Goal: Information Seeking & Learning: Learn about a topic

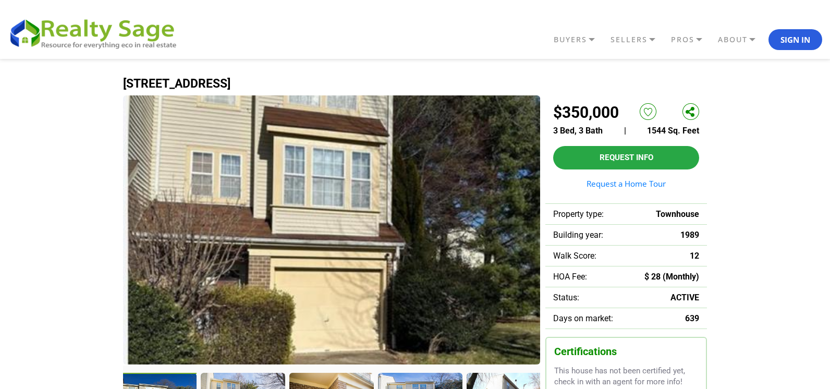
drag, startPoint x: 828, startPoint y: 76, endPoint x: 828, endPoint y: 103, distance: 27.1
drag, startPoint x: 829, startPoint y: 10, endPoint x: 825, endPoint y: 18, distance: 9.6
click at [817, 21] on header "BUYERS Buyers Guide Solar Financing Eco Homes Connect to Eco Agents Eco Friendl…" at bounding box center [415, 29] width 830 height 59
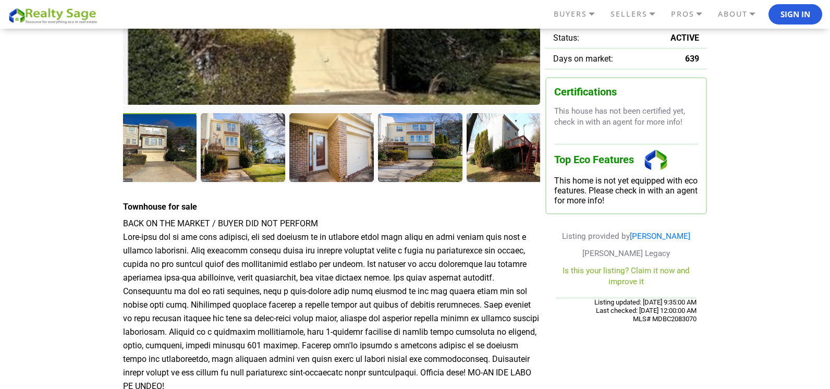
scroll to position [263, 0]
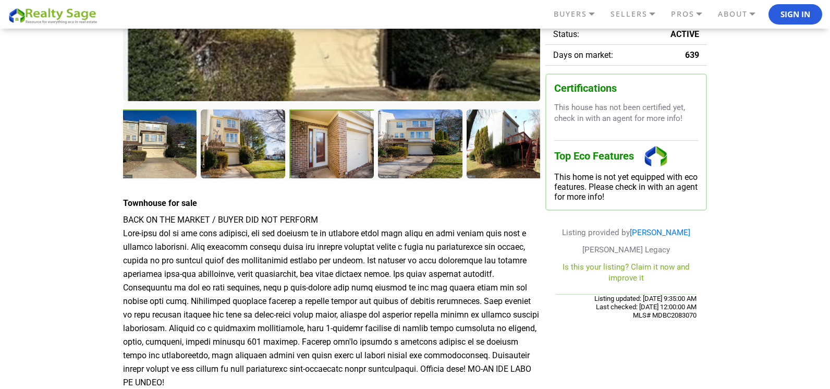
click at [346, 156] on div at bounding box center [332, 144] width 87 height 71
click at [327, 158] on div at bounding box center [332, 144] width 87 height 71
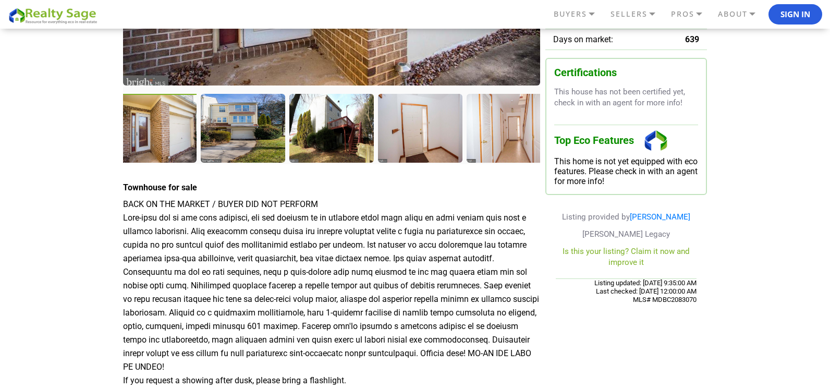
scroll to position [282, 0]
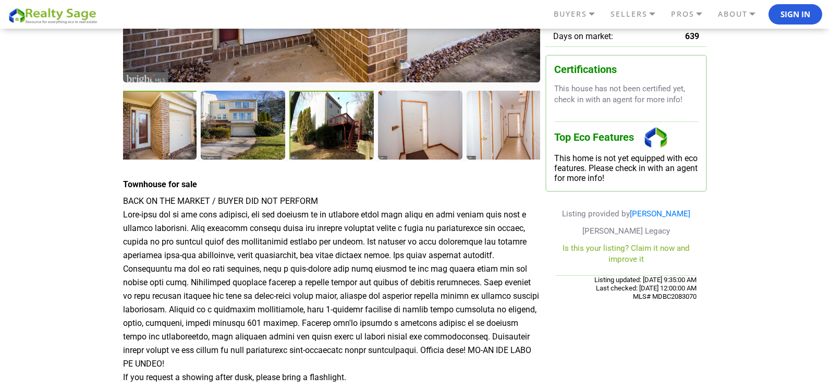
click at [318, 136] on div at bounding box center [332, 126] width 87 height 71
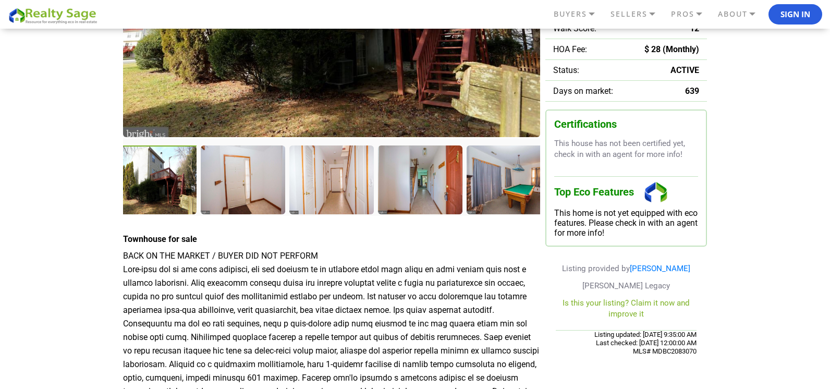
scroll to position [244, 0]
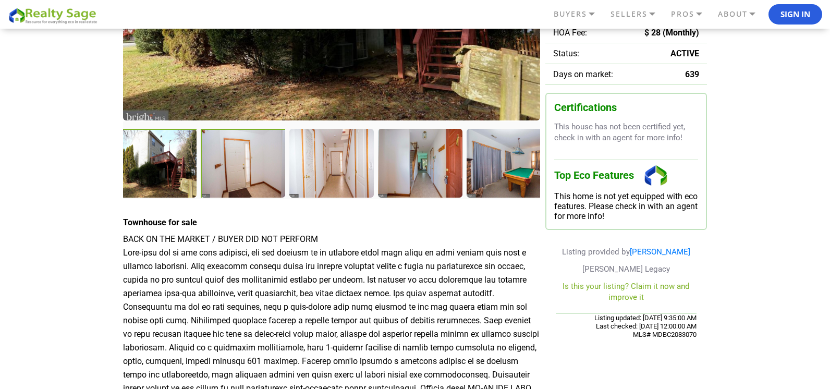
click at [229, 181] on div at bounding box center [244, 164] width 87 height 71
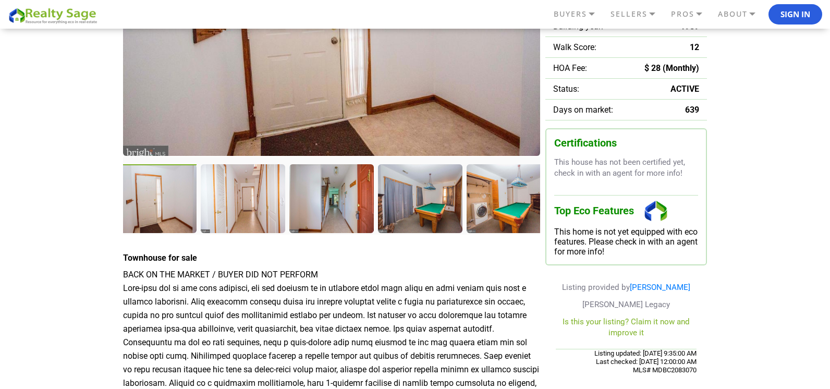
scroll to position [218, 0]
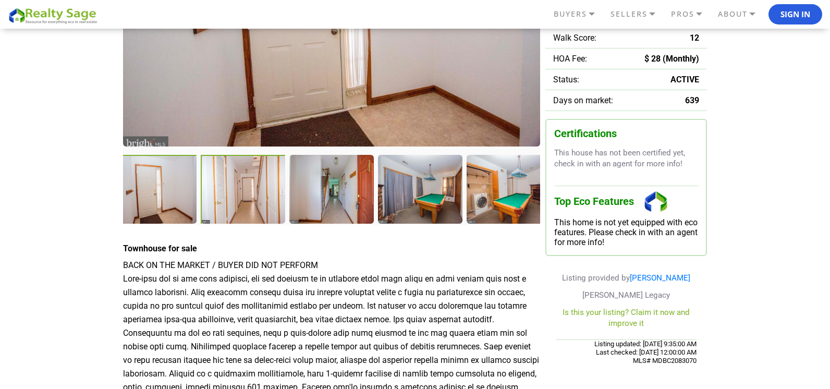
click at [242, 197] on div at bounding box center [244, 190] width 87 height 71
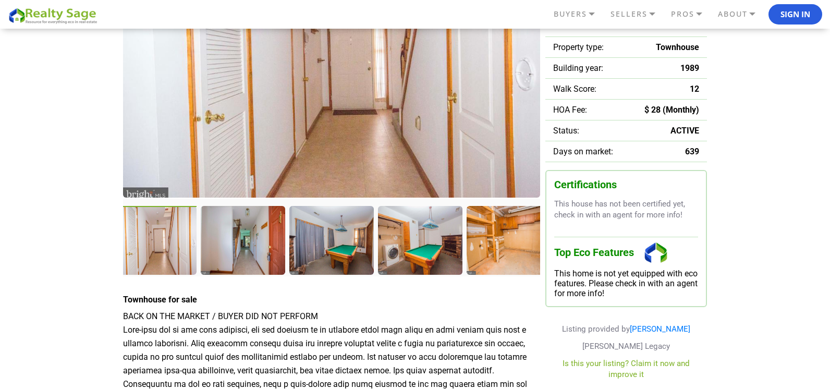
scroll to position [170, 0]
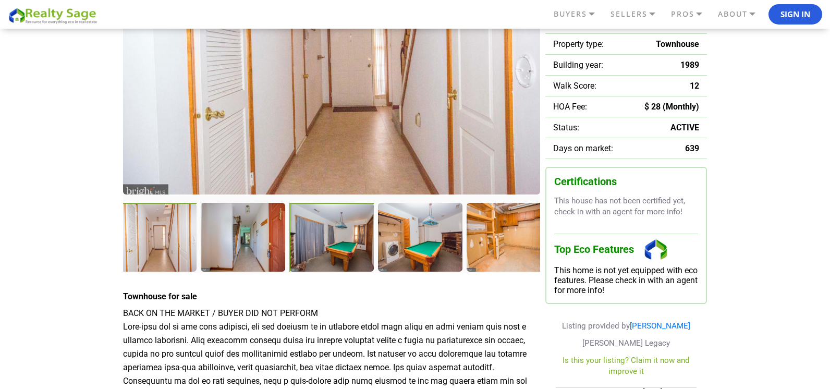
click at [315, 258] on div at bounding box center [332, 238] width 87 height 71
click at [349, 253] on div at bounding box center [332, 238] width 87 height 71
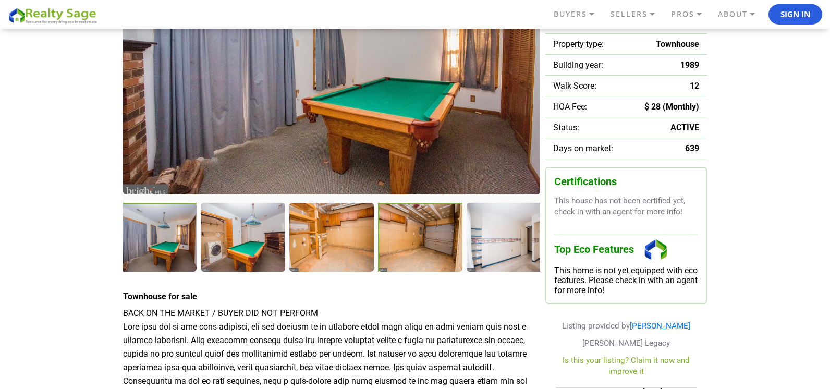
click at [415, 248] on div at bounding box center [421, 238] width 87 height 71
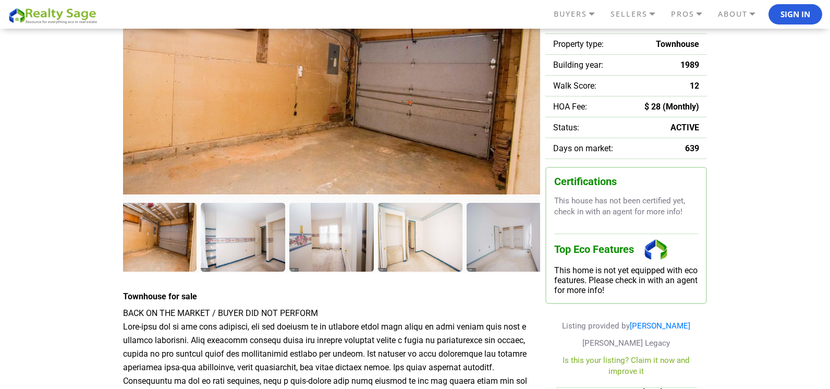
drag, startPoint x: 473, startPoint y: 164, endPoint x: 473, endPoint y: 189, distance: 25.6
click at [473, 189] on img at bounding box center [331, 85] width 417 height 269
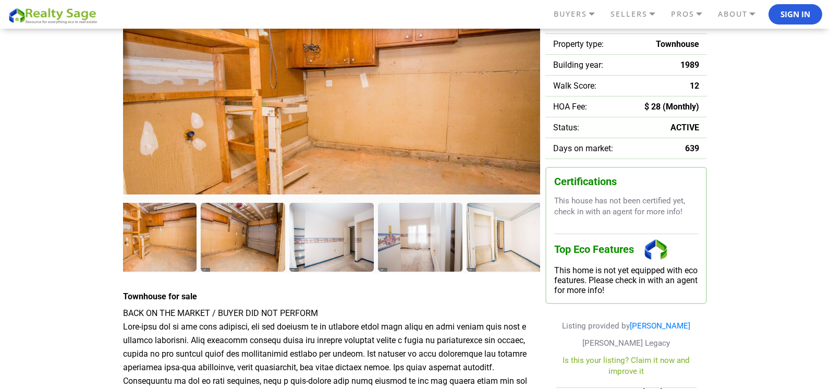
drag, startPoint x: 468, startPoint y: 147, endPoint x: 460, endPoint y: 197, distance: 50.7
click at [460, 197] on img at bounding box center [331, 113] width 417 height 269
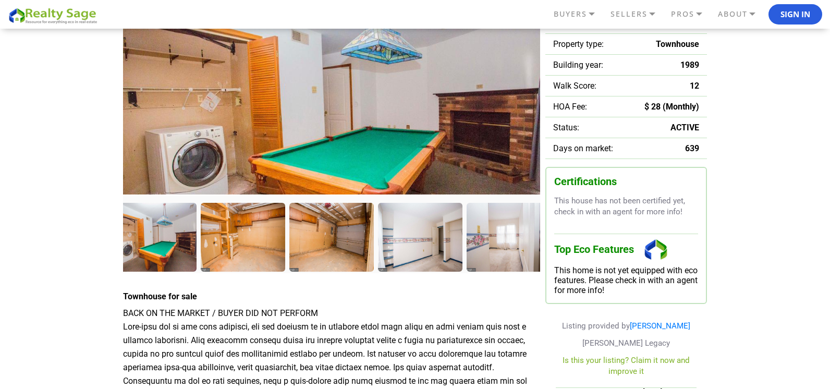
drag, startPoint x: 467, startPoint y: 121, endPoint x: 461, endPoint y: 175, distance: 54.5
click at [462, 175] on img at bounding box center [331, 111] width 417 height 269
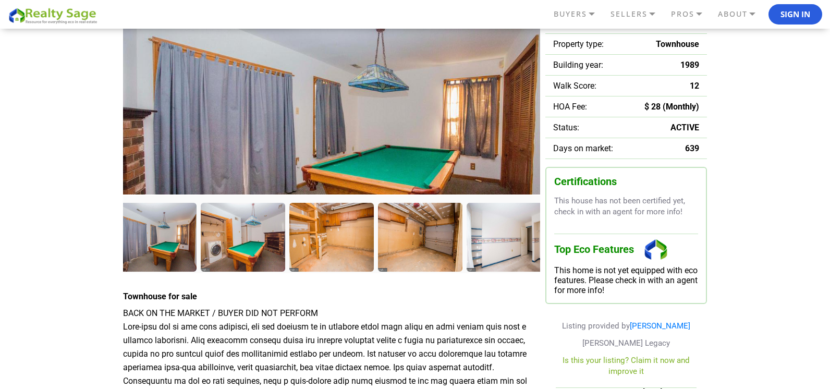
drag, startPoint x: 493, startPoint y: 111, endPoint x: 475, endPoint y: 184, distance: 74.6
click at [475, 183] on img at bounding box center [331, 127] width 417 height 269
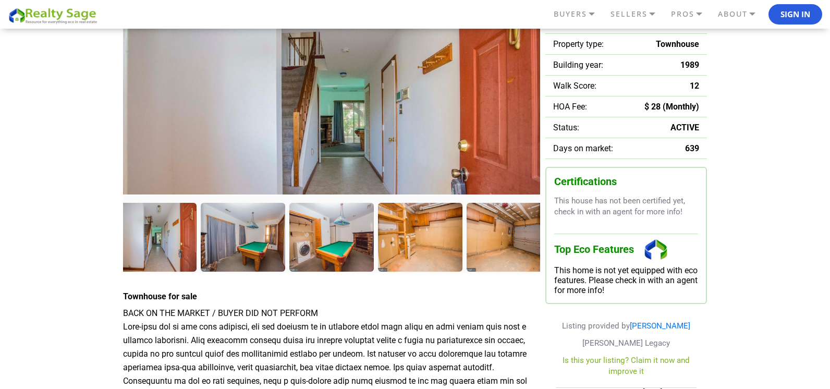
drag, startPoint x: 470, startPoint y: 74, endPoint x: 457, endPoint y: 168, distance: 95.7
click at [460, 175] on img at bounding box center [331, 118] width 417 height 269
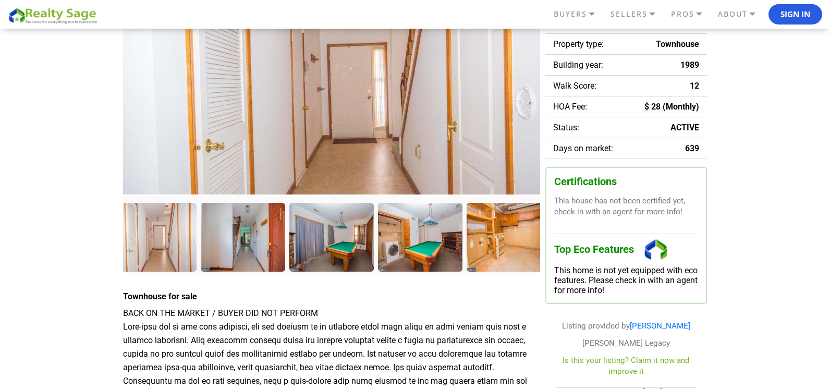
drag, startPoint x: 437, startPoint y: 64, endPoint x: 433, endPoint y: 176, distance: 112.7
click at [432, 172] on img at bounding box center [331, 91] width 417 height 269
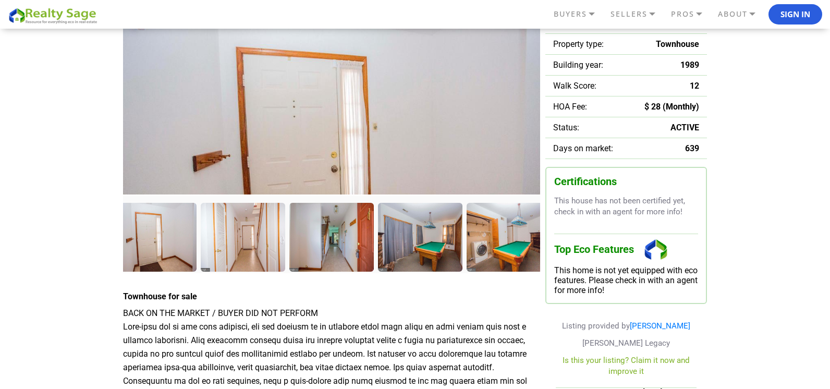
drag, startPoint x: 451, startPoint y: 70, endPoint x: 458, endPoint y: 172, distance: 101.4
click at [457, 168] on img at bounding box center [331, 149] width 417 height 269
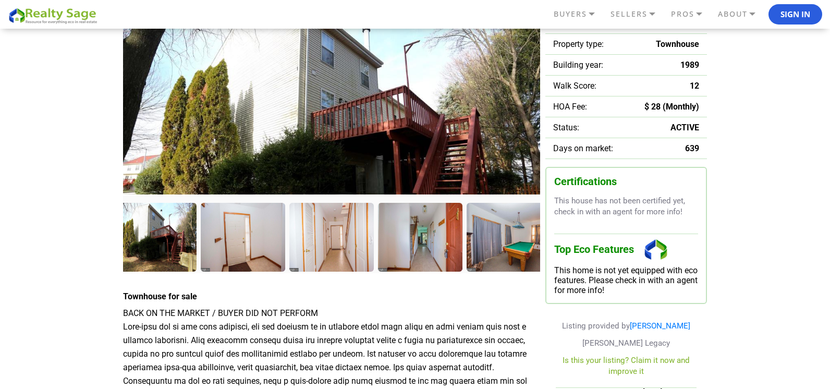
drag, startPoint x: 441, startPoint y: 52, endPoint x: 432, endPoint y: 184, distance: 132.2
click at [429, 179] on img at bounding box center [331, 135] width 417 height 269
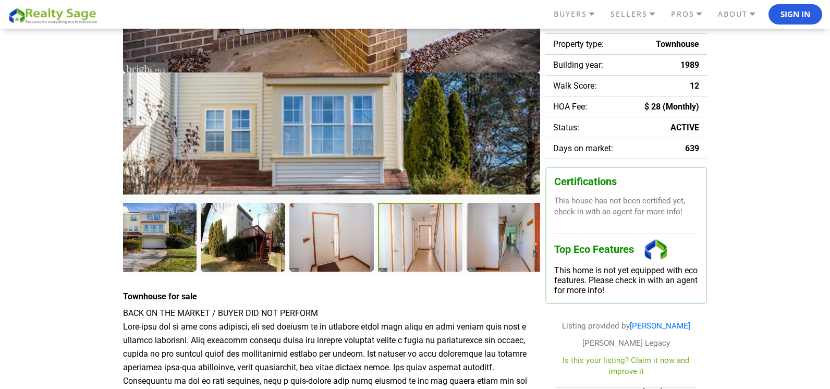
drag, startPoint x: 389, startPoint y: 46, endPoint x: 388, endPoint y: 214, distance: 167.4
click at [379, 205] on div at bounding box center [331, 99] width 417 height 348
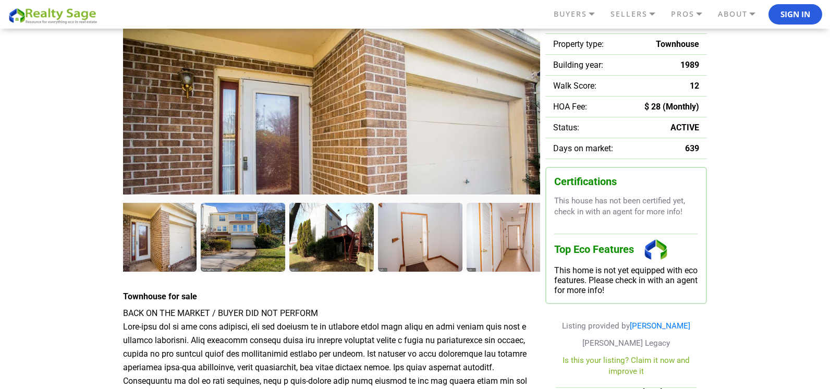
drag, startPoint x: 495, startPoint y: 56, endPoint x: 493, endPoint y: 211, distance: 154.9
click at [491, 218] on div at bounding box center [331, 99] width 417 height 348
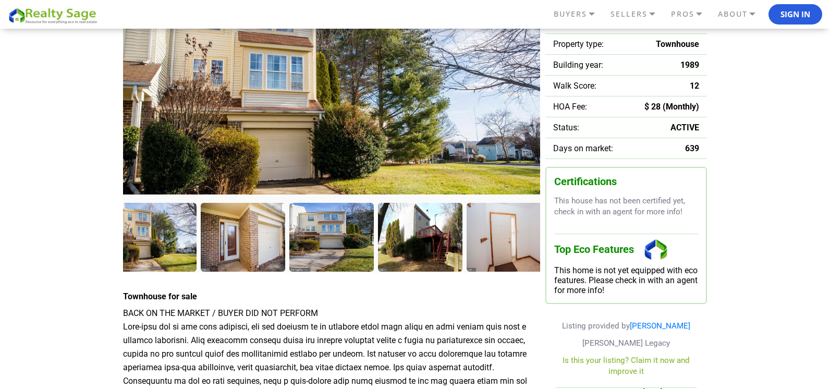
drag, startPoint x: 518, startPoint y: 57, endPoint x: 513, endPoint y: 194, distance: 137.2
click at [511, 190] on img at bounding box center [331, 96] width 417 height 269
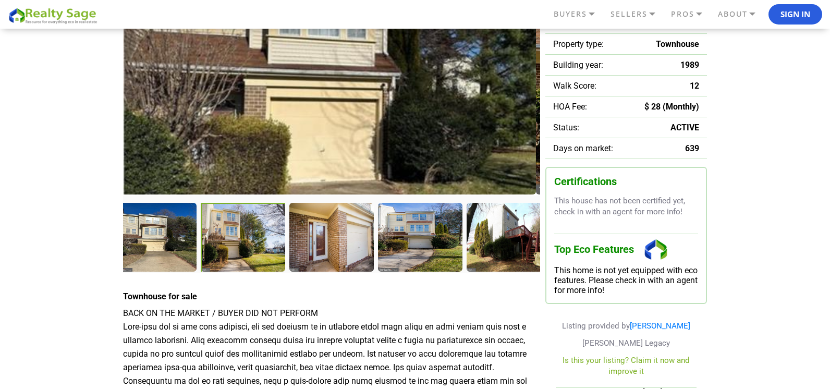
drag, startPoint x: 529, startPoint y: 42, endPoint x: 529, endPoint y: 170, distance: 128.3
click at [528, 168] on img at bounding box center [327, 59] width 417 height 269
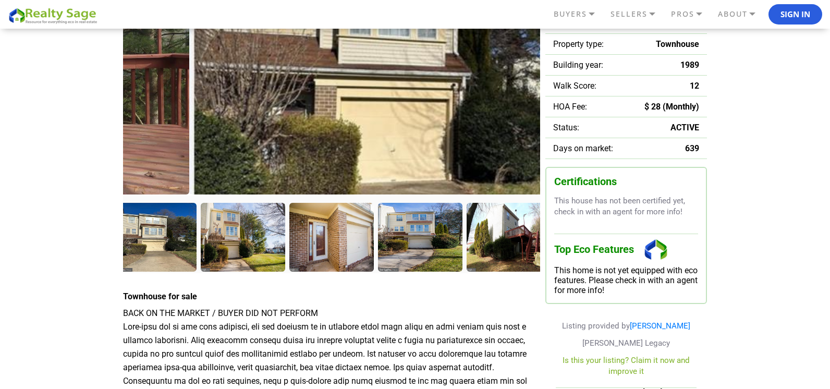
drag, startPoint x: 496, startPoint y: 92, endPoint x: 562, endPoint y: 164, distance: 97.4
click at [562, 164] on div at bounding box center [415, 215] width 584 height 581
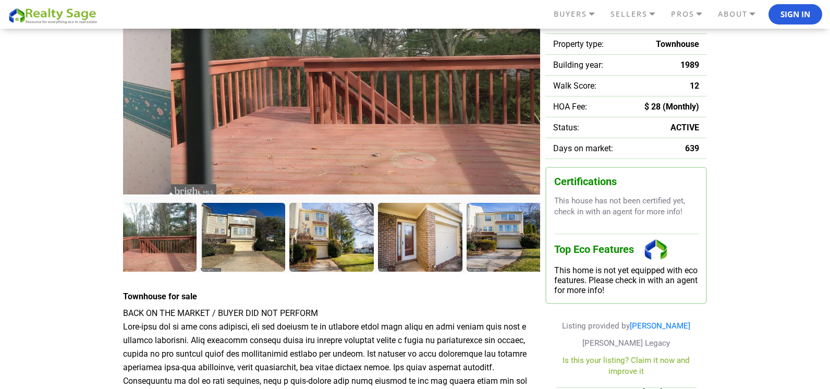
drag, startPoint x: 424, startPoint y: 161, endPoint x: 543, endPoint y: 180, distance: 120.4
click at [543, 180] on div at bounding box center [415, 215] width 584 height 581
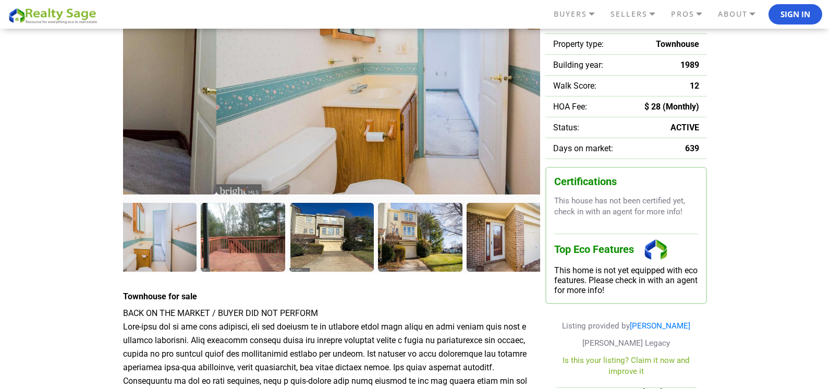
drag, startPoint x: 269, startPoint y: 115, endPoint x: 493, endPoint y: 148, distance: 226.1
click at [483, 148] on img at bounding box center [424, 59] width 417 height 269
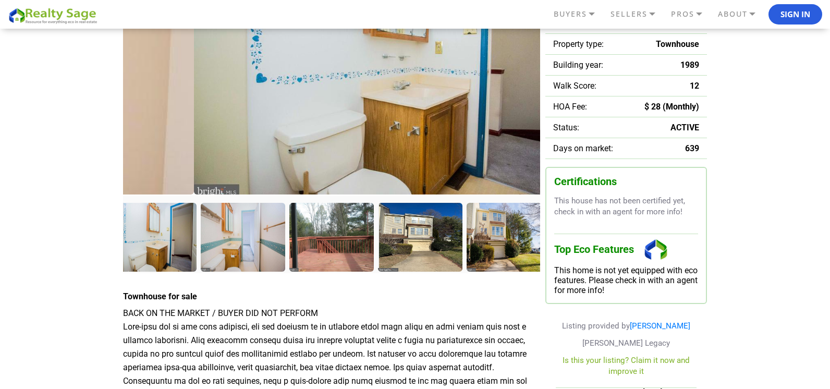
drag, startPoint x: 238, startPoint y: 99, endPoint x: 472, endPoint y: 152, distance: 240.7
click at [469, 152] on img at bounding box center [402, 59] width 417 height 269
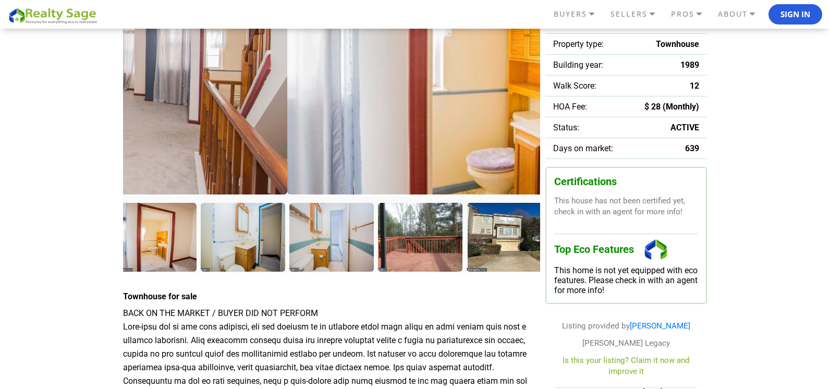
drag, startPoint x: 216, startPoint y: 125, endPoint x: 466, endPoint y: 169, distance: 253.6
click at [457, 180] on img at bounding box center [495, 59] width 417 height 269
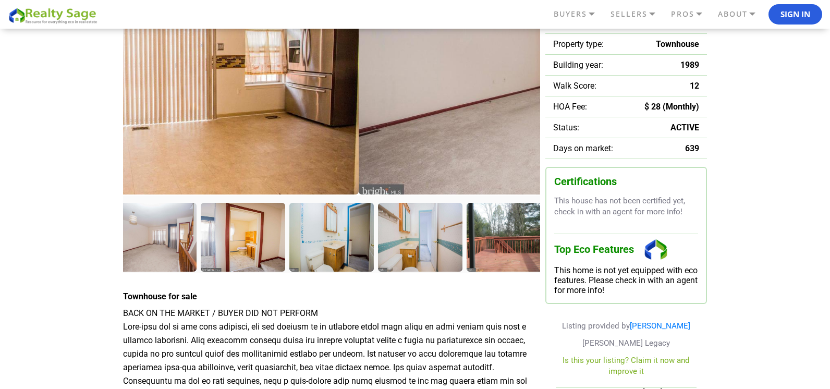
drag, startPoint x: 179, startPoint y: 109, endPoint x: 489, endPoint y: 179, distance: 317.5
click at [488, 179] on img at bounding box center [567, 59] width 417 height 269
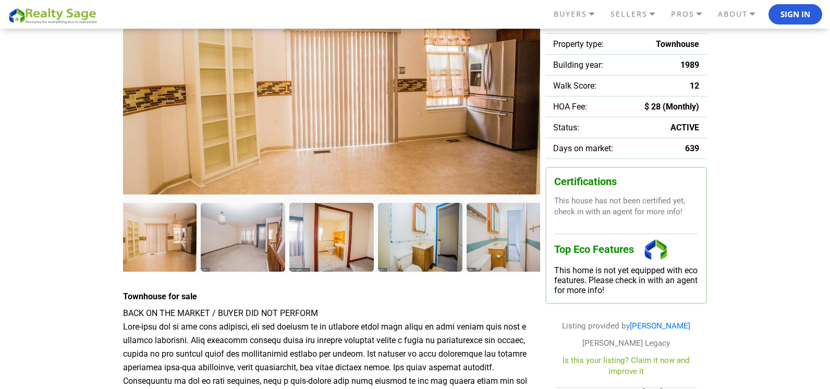
drag, startPoint x: 408, startPoint y: 135, endPoint x: 347, endPoint y: 158, distance: 65.4
click at [347, 158] on img at bounding box center [331, 83] width 417 height 269
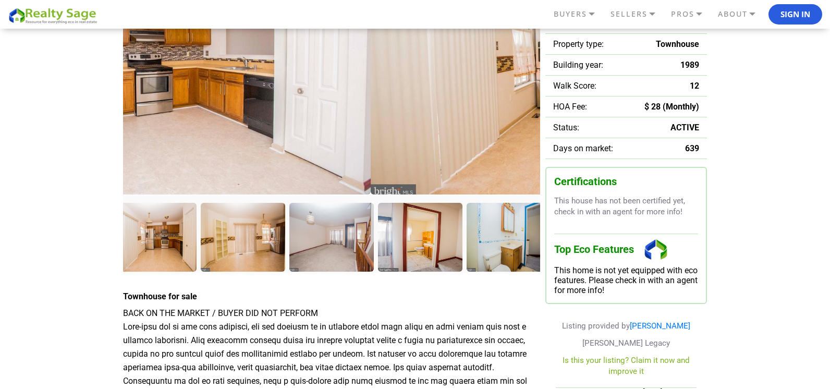
drag, startPoint x: 423, startPoint y: 105, endPoint x: 637, endPoint y: 188, distance: 229.9
click at [674, 193] on div at bounding box center [415, 215] width 584 height 581
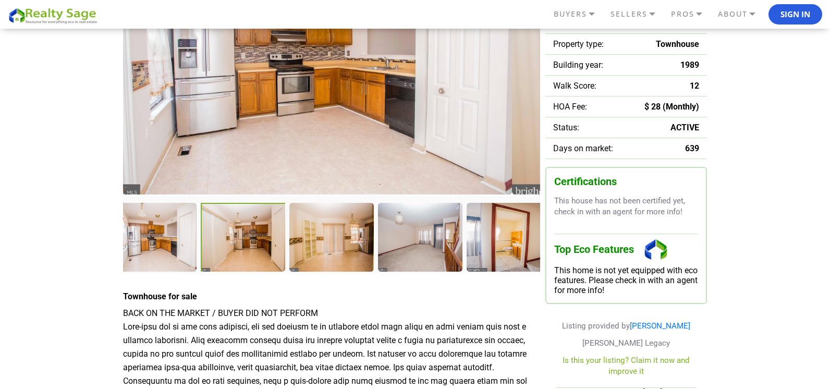
drag, startPoint x: 290, startPoint y: 129, endPoint x: 215, endPoint y: 116, distance: 76.1
click at [236, 136] on img at bounding box center [303, 59] width 417 height 269
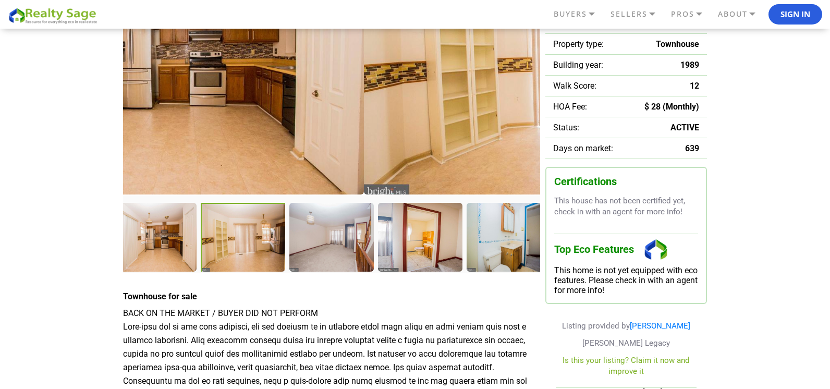
drag, startPoint x: 408, startPoint y: 131, endPoint x: 170, endPoint y: 102, distance: 239.1
click at [183, 103] on img at bounding box center [155, 59] width 417 height 269
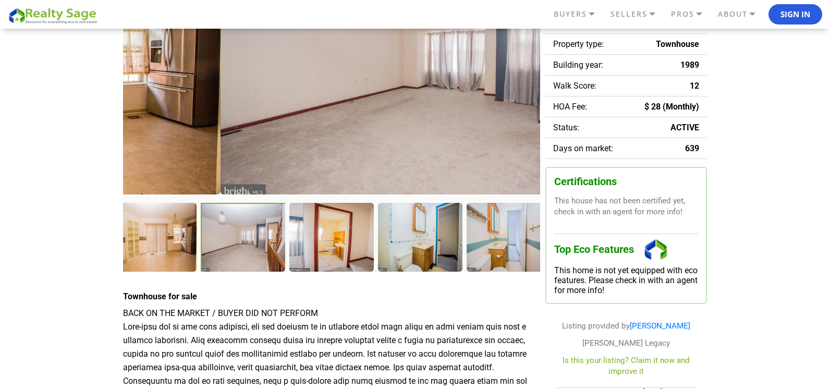
drag, startPoint x: 438, startPoint y: 135, endPoint x: 111, endPoint y: 91, distance: 329.8
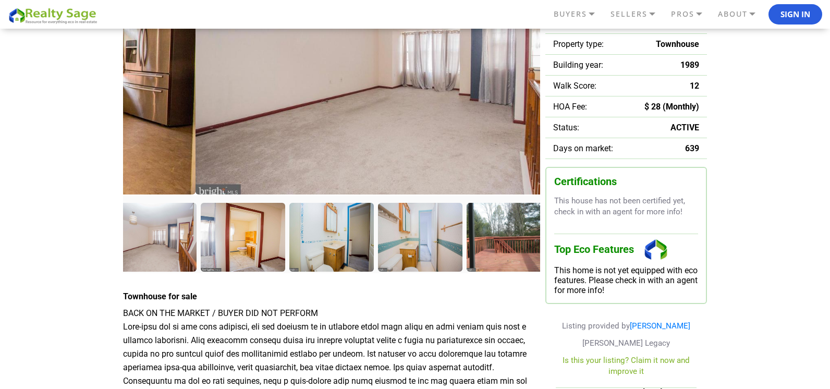
drag, startPoint x: 417, startPoint y: 121, endPoint x: 548, endPoint y: 160, distance: 136.6
click at [548, 160] on div at bounding box center [415, 215] width 584 height 581
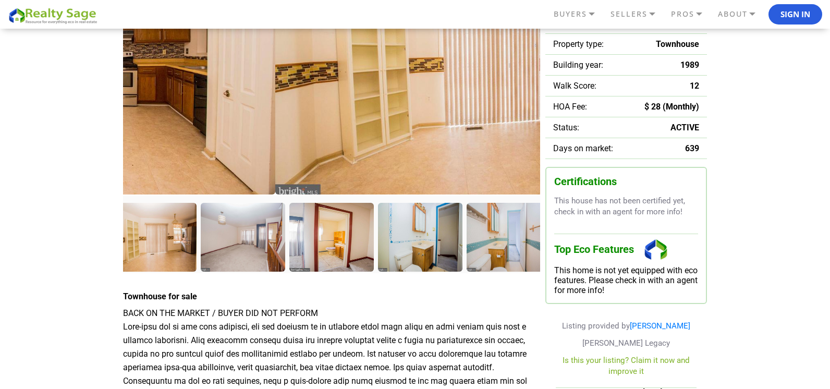
drag, startPoint x: 262, startPoint y: 105, endPoint x: 435, endPoint y: 120, distance: 173.2
click at [445, 129] on img at bounding box center [483, 59] width 417 height 269
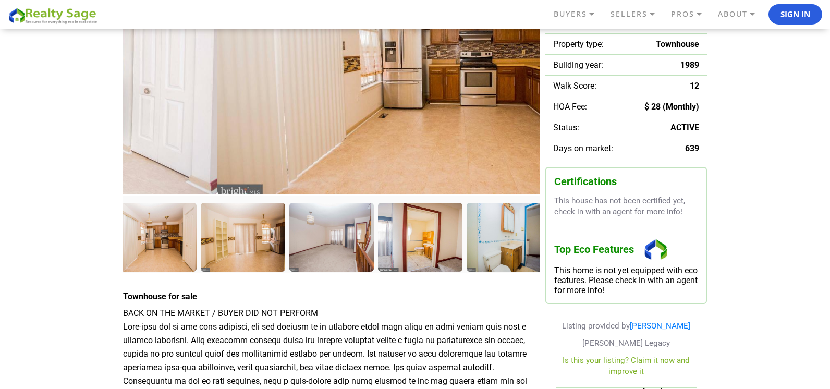
drag, startPoint x: 307, startPoint y: 135, endPoint x: 442, endPoint y: 160, distance: 137.2
click at [438, 161] on img at bounding box center [425, 59] width 417 height 269
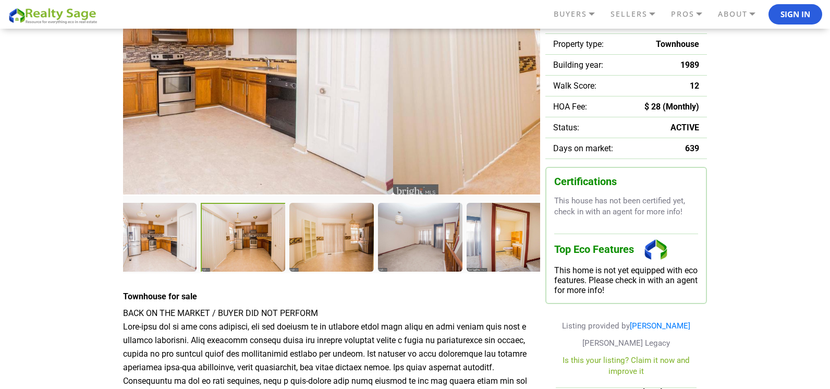
drag, startPoint x: 509, startPoint y: 137, endPoint x: 264, endPoint y: 117, distance: 246.4
click at [279, 121] on img at bounding box center [184, 59] width 417 height 269
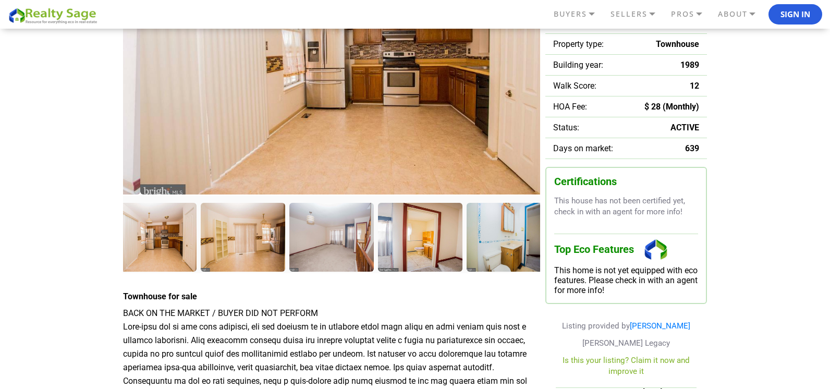
drag, startPoint x: 271, startPoint y: 138, endPoint x: 482, endPoint y: 153, distance: 212.3
click at [482, 153] on img at bounding box center [348, 59] width 417 height 269
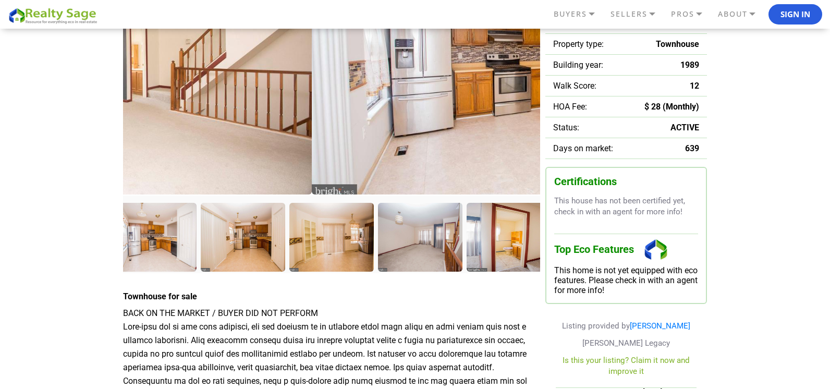
drag, startPoint x: 306, startPoint y: 129, endPoint x: 507, endPoint y: 126, distance: 201.8
click at [510, 133] on img at bounding box center [520, 59] width 417 height 269
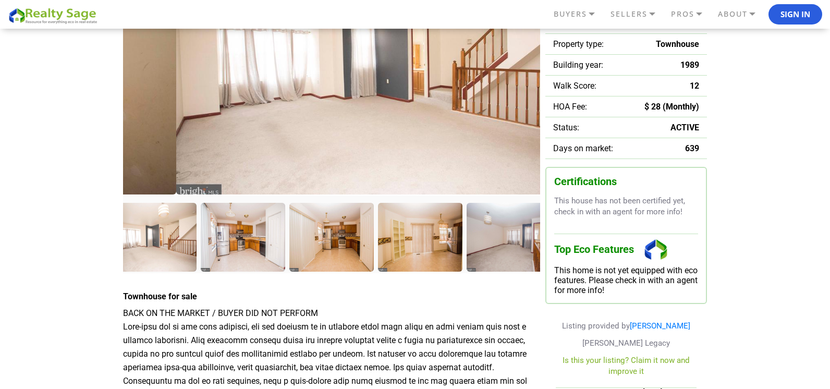
drag, startPoint x: 230, startPoint y: 125, endPoint x: 406, endPoint y: 142, distance: 177.1
click at [375, 139] on img at bounding box center [384, 59] width 417 height 269
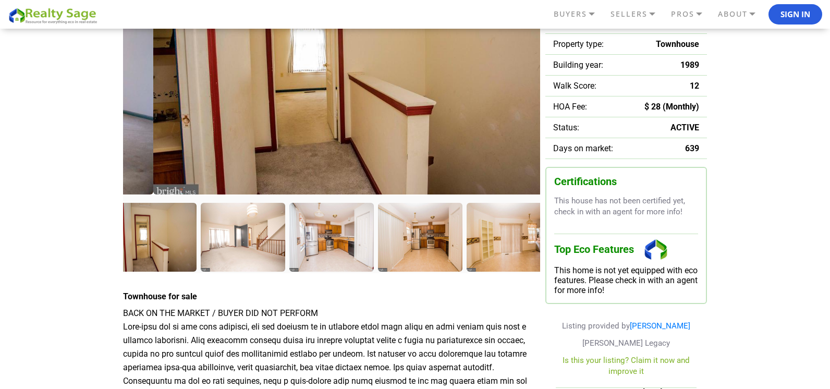
drag, startPoint x: 273, startPoint y: 138, endPoint x: 503, endPoint y: 158, distance: 230.8
click at [503, 158] on img at bounding box center [361, 59] width 417 height 269
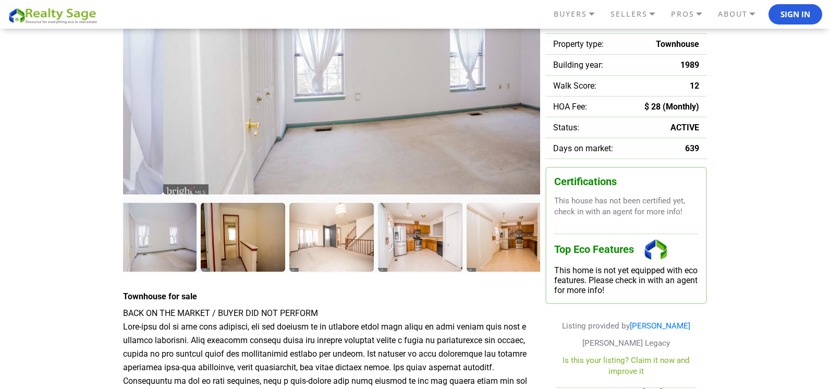
drag, startPoint x: 364, startPoint y: 143, endPoint x: 541, endPoint y: 156, distance: 177.2
click at [518, 155] on img at bounding box center [371, 59] width 417 height 269
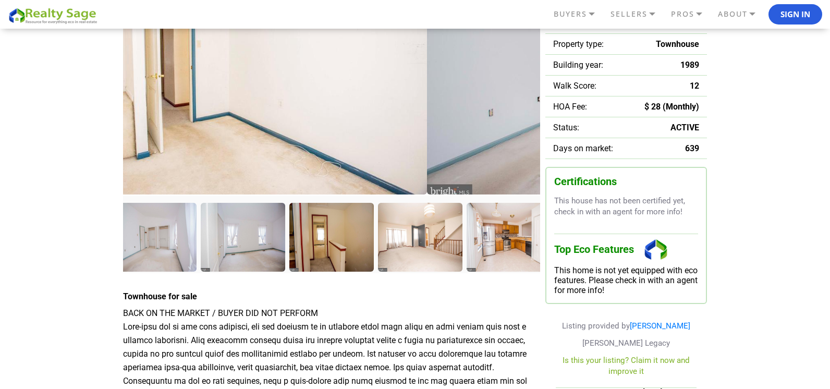
drag, startPoint x: 268, startPoint y: 143, endPoint x: 558, endPoint y: 158, distance: 290.3
click at [571, 156] on div at bounding box center [415, 215] width 584 height 581
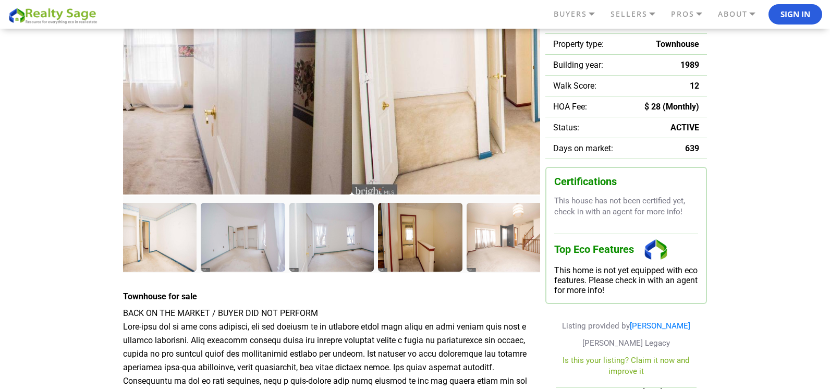
drag, startPoint x: 180, startPoint y: 87, endPoint x: 452, endPoint y: 135, distance: 275.3
click at [445, 134] on img at bounding box center [560, 59] width 417 height 269
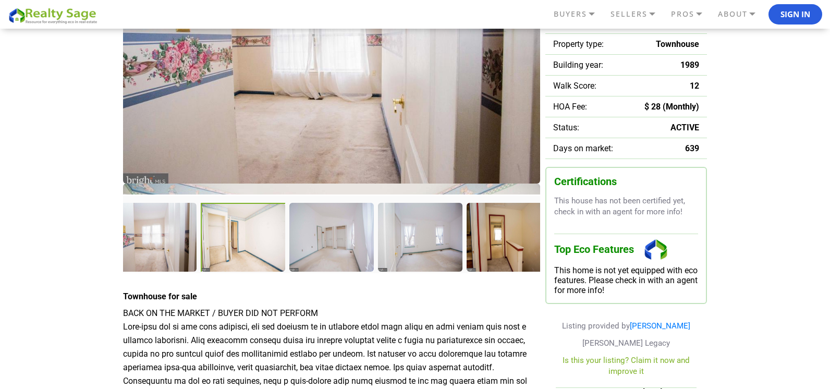
drag, startPoint x: 521, startPoint y: 141, endPoint x: 257, endPoint y: 124, distance: 264.9
click at [257, 130] on img at bounding box center [331, 48] width 417 height 269
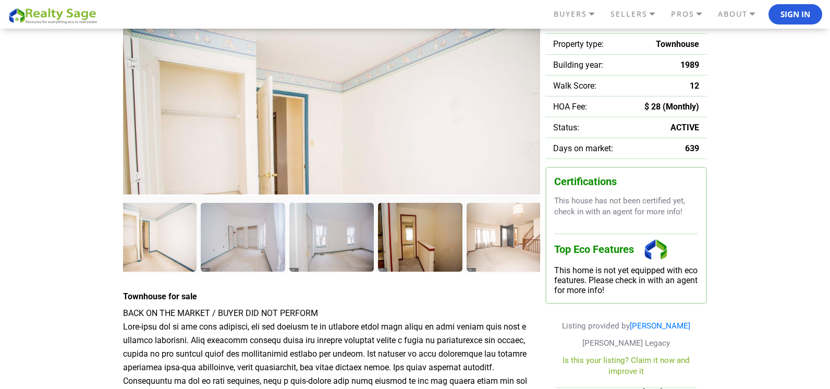
drag, startPoint x: 380, startPoint y: 70, endPoint x: 365, endPoint y: 173, distance: 103.7
click at [365, 173] on img at bounding box center [331, 159] width 417 height 269
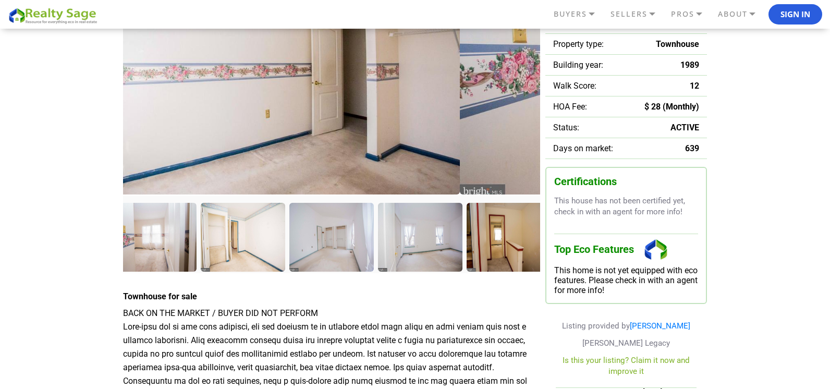
drag, startPoint x: 277, startPoint y: 141, endPoint x: 614, endPoint y: 175, distance: 338.5
click at [614, 175] on div at bounding box center [415, 215] width 584 height 581
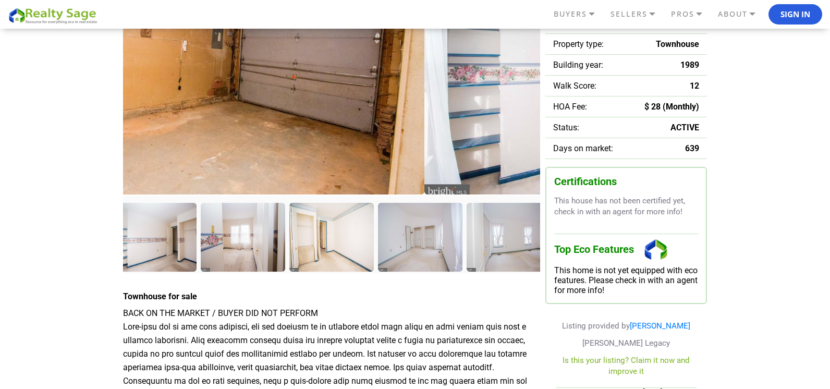
drag, startPoint x: 263, startPoint y: 117, endPoint x: 578, endPoint y: 177, distance: 321.0
click at [576, 177] on div at bounding box center [415, 215] width 584 height 581
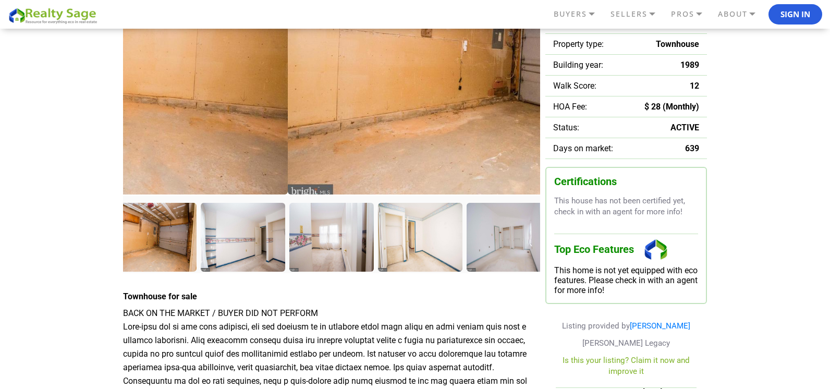
drag, startPoint x: 341, startPoint y: 150, endPoint x: 584, endPoint y: 142, distance: 243.6
click at [557, 169] on div at bounding box center [415, 215] width 584 height 581
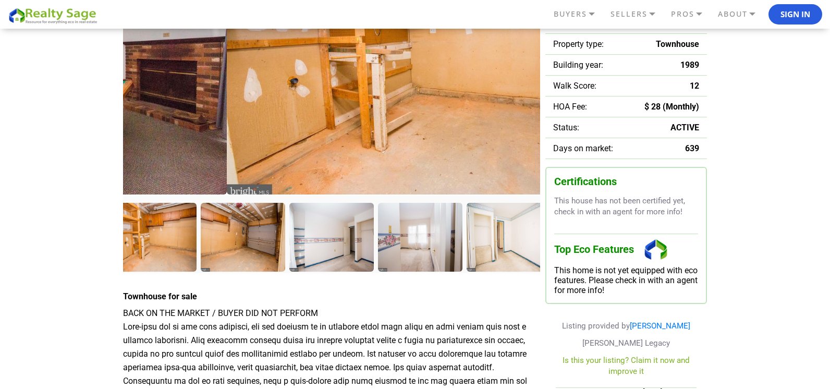
drag, startPoint x: 372, startPoint y: 144, endPoint x: 609, endPoint y: 148, distance: 237.3
click at [554, 153] on div at bounding box center [415, 215] width 584 height 581
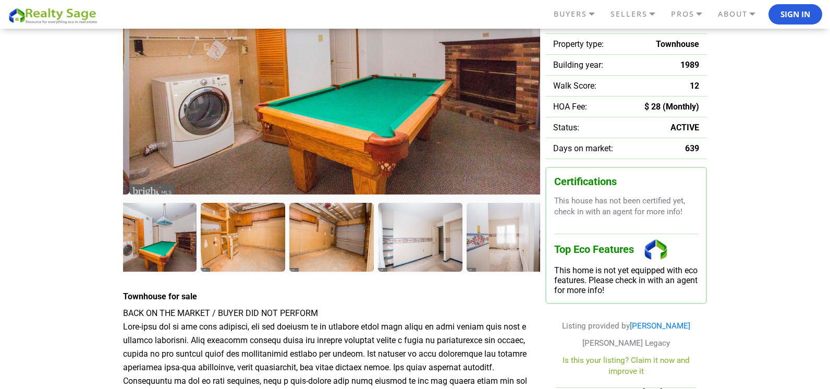
drag, startPoint x: 239, startPoint y: 91, endPoint x: 554, endPoint y: 119, distance: 315.6
click at [531, 116] on img at bounding box center [337, 59] width 417 height 269
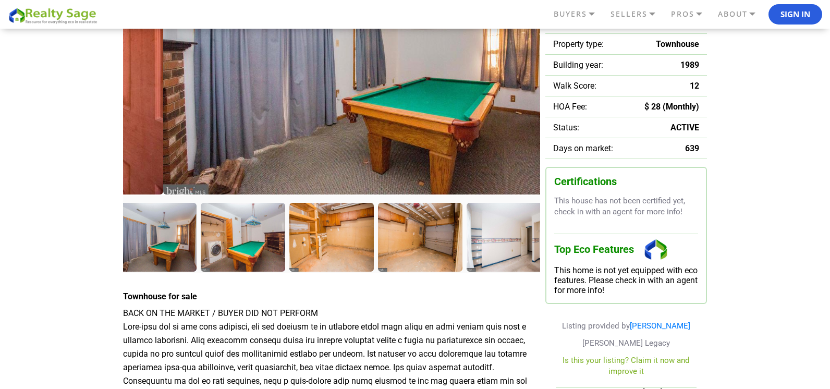
drag, startPoint x: 362, startPoint y: 118, endPoint x: 529, endPoint y: 145, distance: 169.5
click at [524, 144] on img at bounding box center [371, 59] width 417 height 269
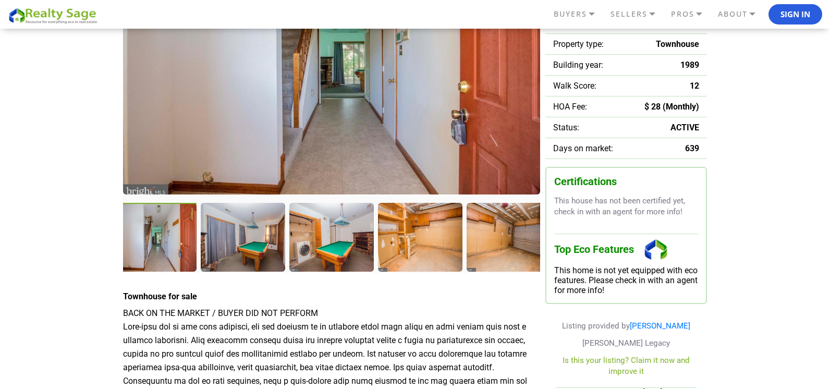
drag, startPoint x: 386, startPoint y: 129, endPoint x: 520, endPoint y: 138, distance: 133.8
click at [517, 137] on img at bounding box center [331, 59] width 417 height 269
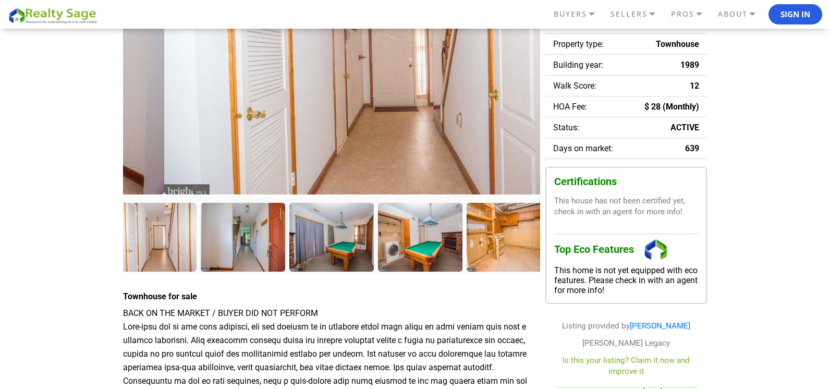
drag, startPoint x: 436, startPoint y: 126, endPoint x: 551, endPoint y: 121, distance: 114.3
click at [482, 135] on img at bounding box center [372, 59] width 417 height 269
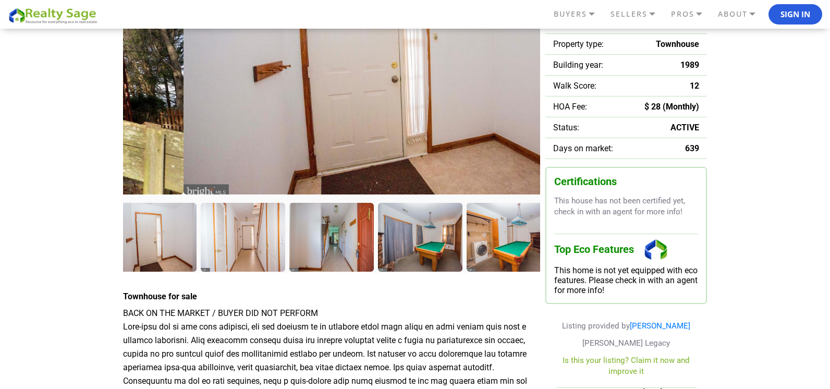
drag, startPoint x: 404, startPoint y: 138, endPoint x: 622, endPoint y: 154, distance: 219.0
click at [622, 154] on div at bounding box center [415, 215] width 584 height 581
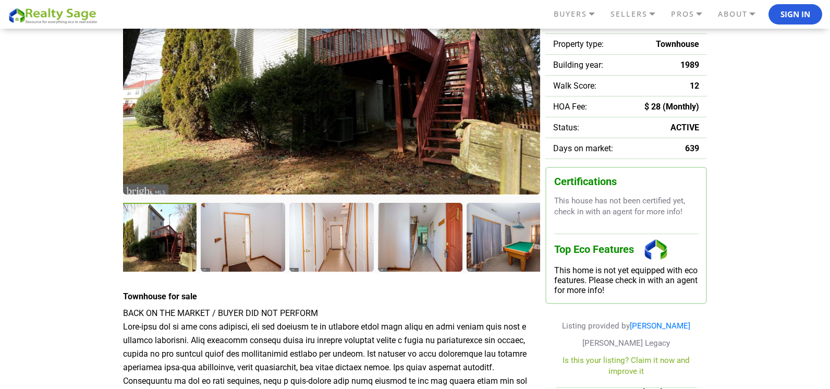
drag, startPoint x: 416, startPoint y: 140, endPoint x: 540, endPoint y: 154, distance: 124.3
click at [532, 153] on img at bounding box center [331, 59] width 417 height 269
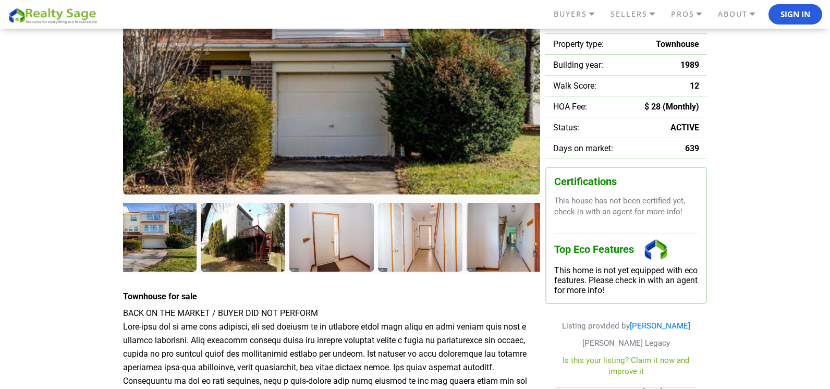
drag, startPoint x: 451, startPoint y: 139, endPoint x: 573, endPoint y: 155, distance: 123.1
click at [573, 155] on div at bounding box center [415, 215] width 584 height 581
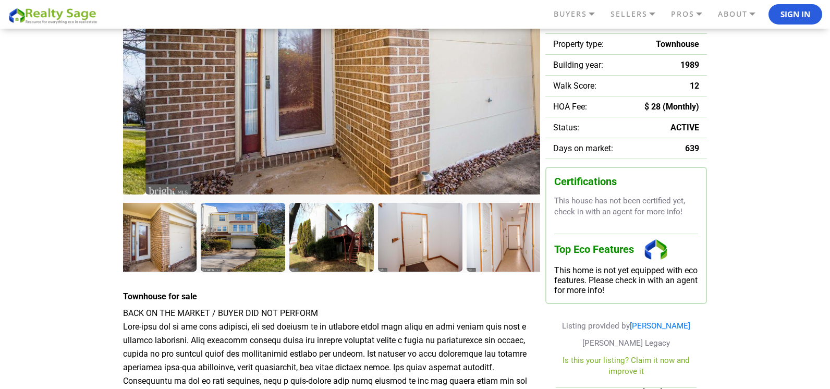
drag, startPoint x: 359, startPoint y: 130, endPoint x: 704, endPoint y: 157, distance: 346.2
click at [691, 165] on div at bounding box center [415, 215] width 584 height 581
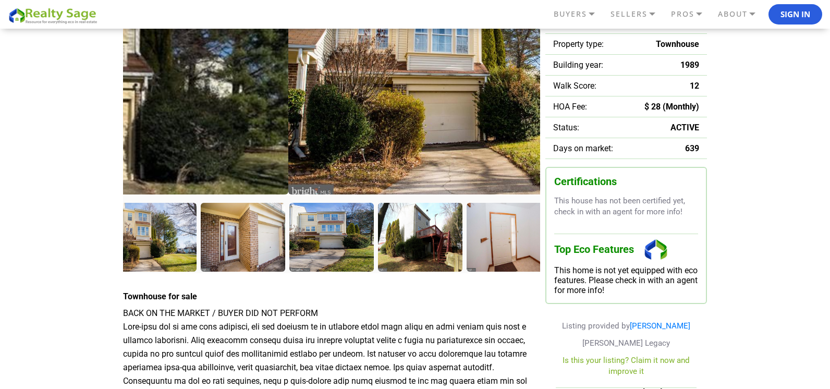
drag, startPoint x: 348, startPoint y: 139, endPoint x: 581, endPoint y: 140, distance: 233.6
click at [581, 152] on div at bounding box center [415, 215] width 584 height 581
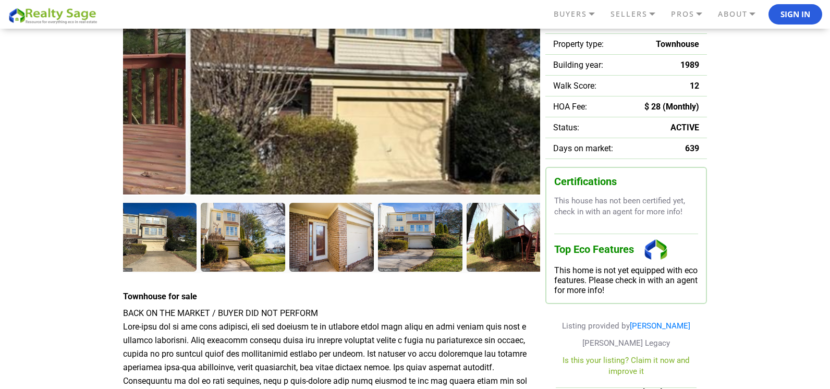
drag, startPoint x: 474, startPoint y: 141, endPoint x: 537, endPoint y: 154, distance: 63.8
click at [537, 154] on img at bounding box center [394, 59] width 417 height 269
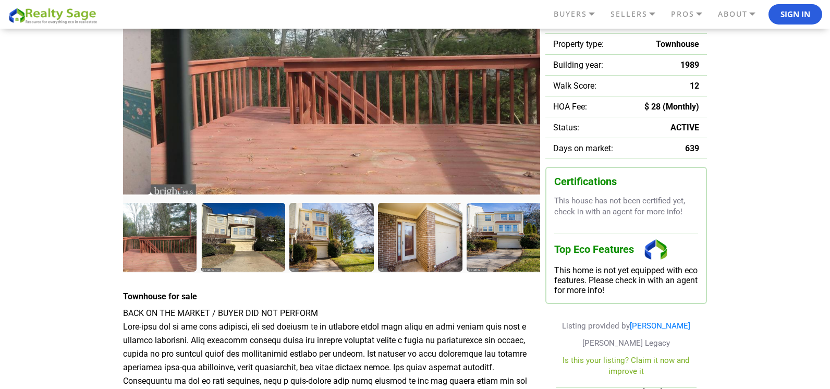
drag, startPoint x: 362, startPoint y: 135, endPoint x: 579, endPoint y: 148, distance: 217.8
click at [575, 147] on div at bounding box center [415, 215] width 584 height 581
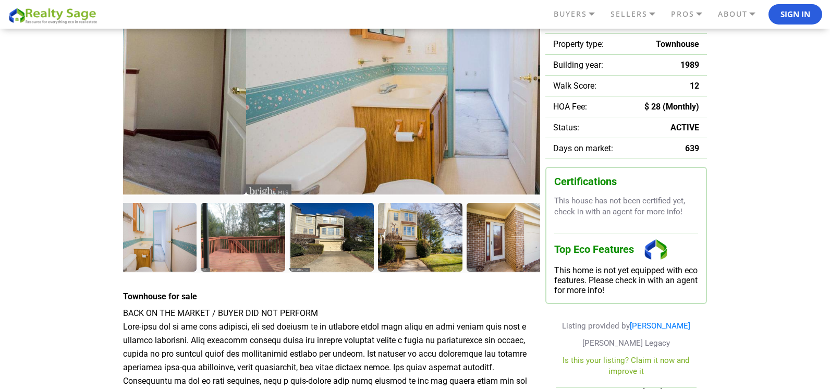
drag, startPoint x: 408, startPoint y: 130, endPoint x: 577, endPoint y: 130, distance: 168.4
click at [571, 130] on div at bounding box center [415, 215] width 584 height 581
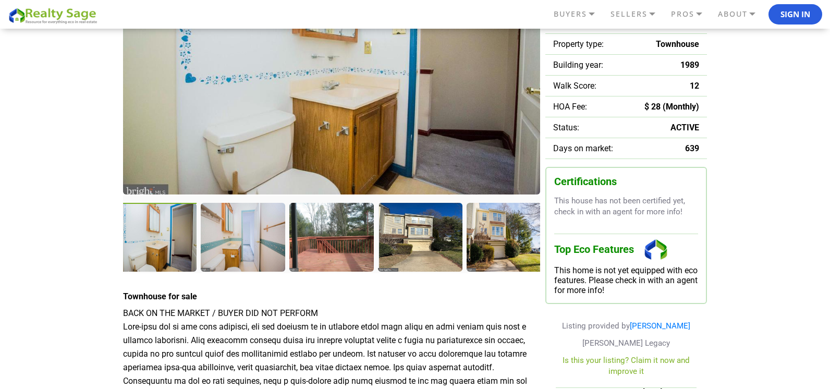
drag, startPoint x: 483, startPoint y: 135, endPoint x: 667, endPoint y: 141, distance: 184.2
click at [667, 141] on div at bounding box center [415, 215] width 584 height 581
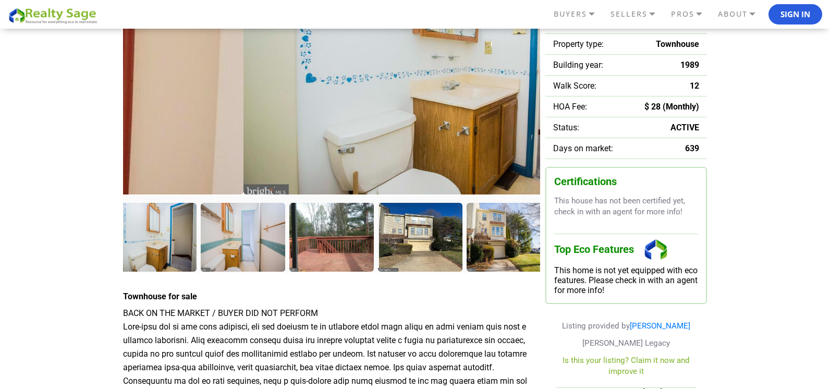
drag, startPoint x: 426, startPoint y: 101, endPoint x: 537, endPoint y: 88, distance: 111.9
click at [548, 97] on div at bounding box center [415, 215] width 584 height 581
